Goal: Information Seeking & Learning: Find specific fact

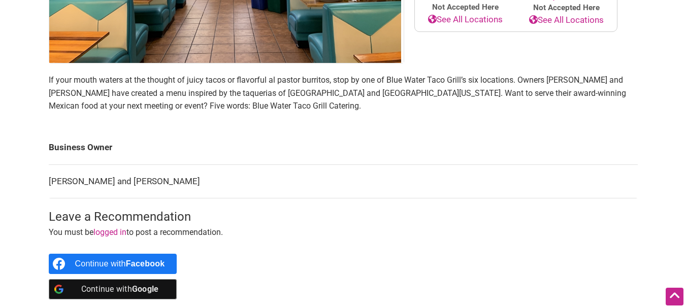
scroll to position [355, 0]
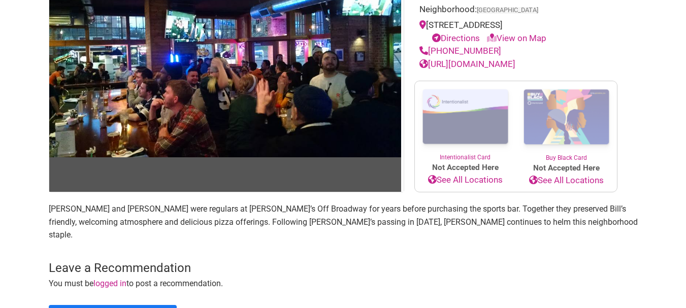
scroll to position [152, 0]
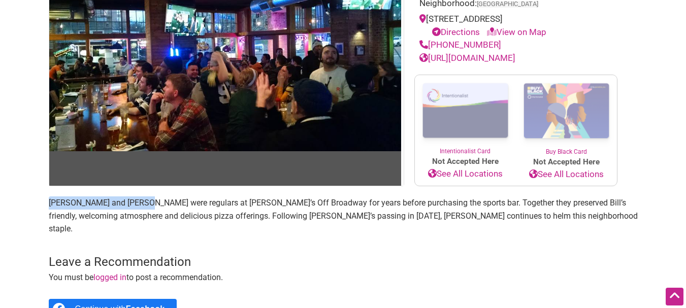
drag, startPoint x: 45, startPoint y: 203, endPoint x: 133, endPoint y: 204, distance: 87.8
click at [133, 204] on div "Family-Owned Woman-Owned Category: Restaurants Neighborhood: Capitol Hill 725 E…" at bounding box center [343, 156] width 609 height 407
click at [79, 199] on p "Bill and Colleen Stevens were regulars at Bill’s Off Broadway for years before …" at bounding box center [343, 215] width 589 height 39
drag, startPoint x: 76, startPoint y: 200, endPoint x: 77, endPoint y: 206, distance: 6.2
click at [86, 206] on p "Bill and Colleen Stevens were regulars at Bill’s Off Broadway for years before …" at bounding box center [343, 215] width 589 height 39
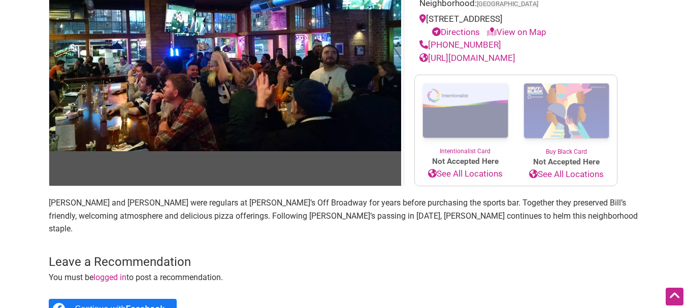
click at [45, 202] on div "Family-Owned Woman-Owned Category: Restaurants Neighborhood: Capitol Hill 725 E…" at bounding box center [343, 156] width 609 height 407
drag, startPoint x: 79, startPoint y: 204, endPoint x: 135, endPoint y: 203, distance: 55.9
click at [135, 203] on p "Bill and Colleen Stevens were regulars at Bill’s Off Broadway for years before …" at bounding box center [343, 215] width 589 height 39
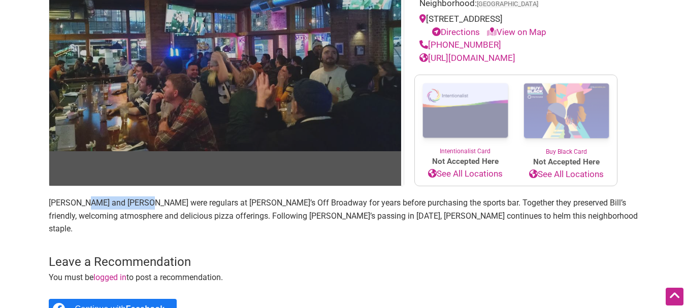
copy p "Colleen Stevens"
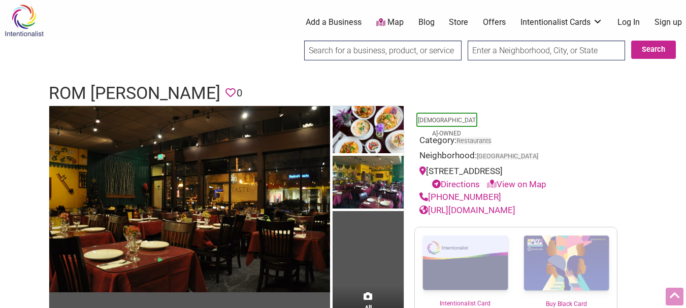
scroll to position [305, 0]
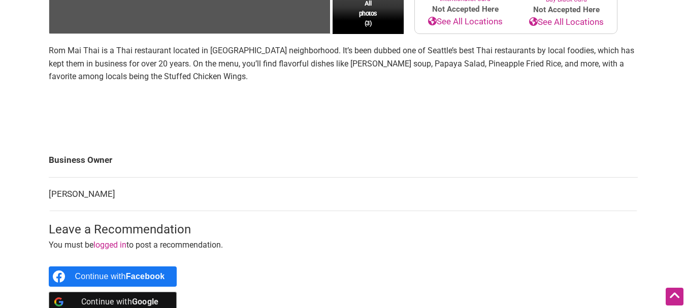
drag, startPoint x: 46, startPoint y: 191, endPoint x: 128, endPoint y: 191, distance: 82.3
click at [124, 193] on div "All photos (3) [DEMOGRAPHIC_DATA]-Owned Category: Restaurants Neighborhood: [GE…" at bounding box center [343, 64] width 609 height 527
click at [129, 193] on td "[PERSON_NAME]" at bounding box center [343, 194] width 589 height 34
click at [128, 191] on td "[PERSON_NAME]" at bounding box center [343, 194] width 589 height 34
drag, startPoint x: 125, startPoint y: 191, endPoint x: 50, endPoint y: 192, distance: 75.2
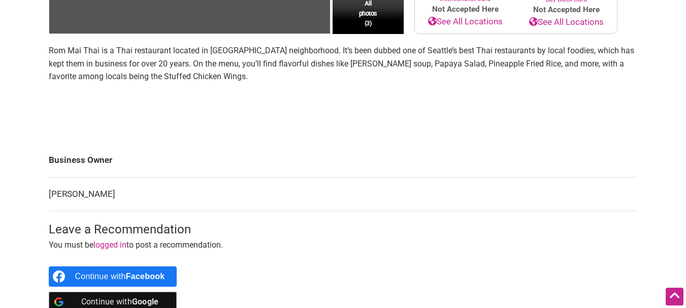
click at [50, 192] on td "[PERSON_NAME]" at bounding box center [343, 194] width 589 height 34
copy td "[PERSON_NAME]"
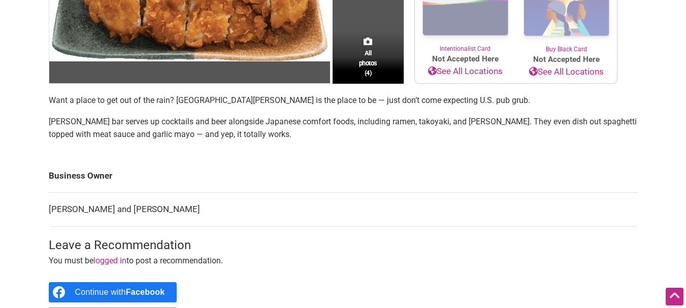
scroll to position [254, 0]
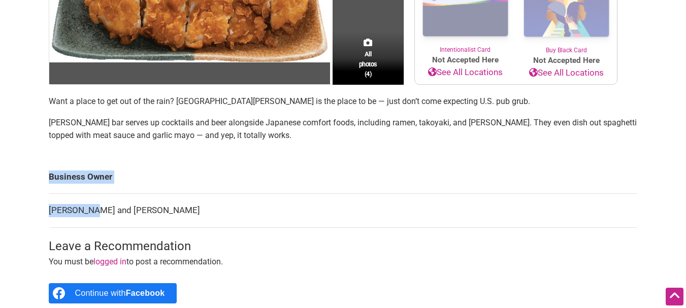
drag, startPoint x: 47, startPoint y: 212, endPoint x: 106, endPoint y: 215, distance: 58.5
click at [92, 215] on div "All photos (4) Asian-Owned Minority-Owned Woman-Owned Categories: Bars Restaura…" at bounding box center [343, 98] width 609 height 493
click at [112, 210] on td "Kiyoharu Kuroda and Ikuko Maekawa" at bounding box center [343, 211] width 589 height 34
click at [110, 210] on td "Kiyoharu Kuroda and Ikuko Maekawa" at bounding box center [343, 211] width 589 height 34
drag, startPoint x: 111, startPoint y: 209, endPoint x: 49, endPoint y: 215, distance: 62.2
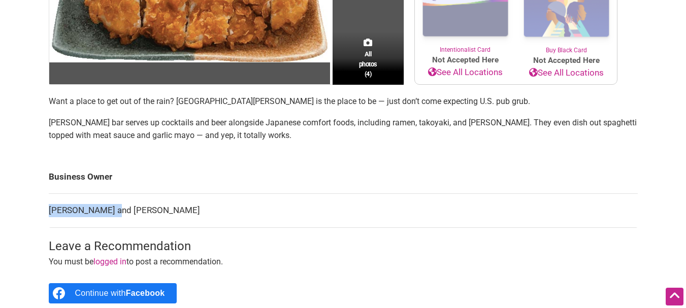
click at [49, 215] on td "Kiyoharu Kuroda and Ikuko Maekawa" at bounding box center [343, 211] width 589 height 34
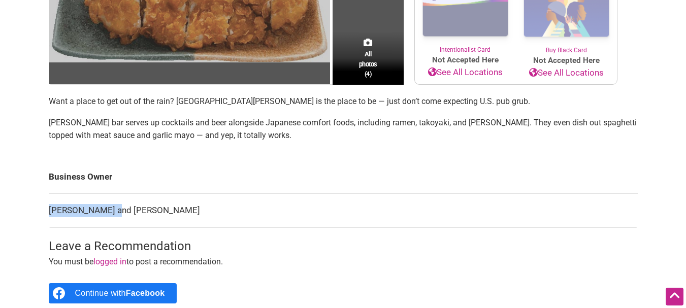
copy td "Kiyoharu Kuroda"
